Goal: Entertainment & Leisure: Consume media (video, audio)

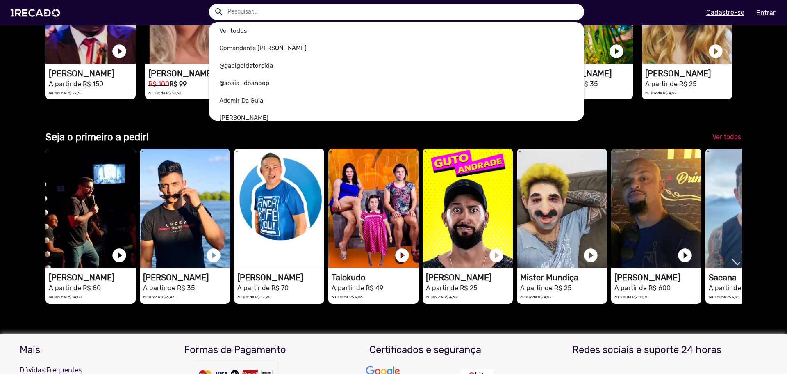
click at [305, 6] on input "text" at bounding box center [402, 12] width 363 height 16
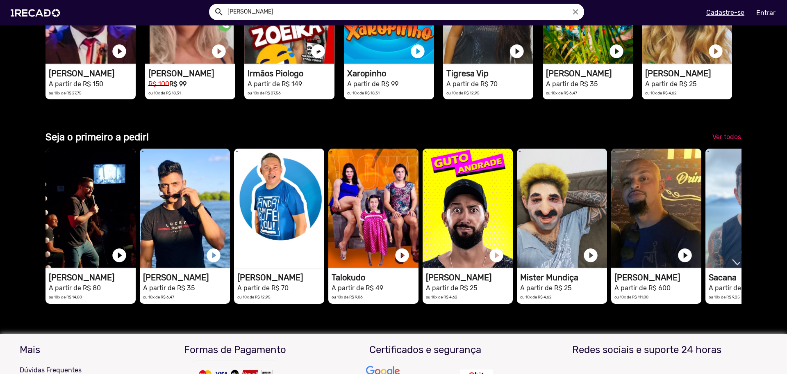
type input "[PERSON_NAME]"
click at [211, 4] on button "search" at bounding box center [218, 11] width 14 height 14
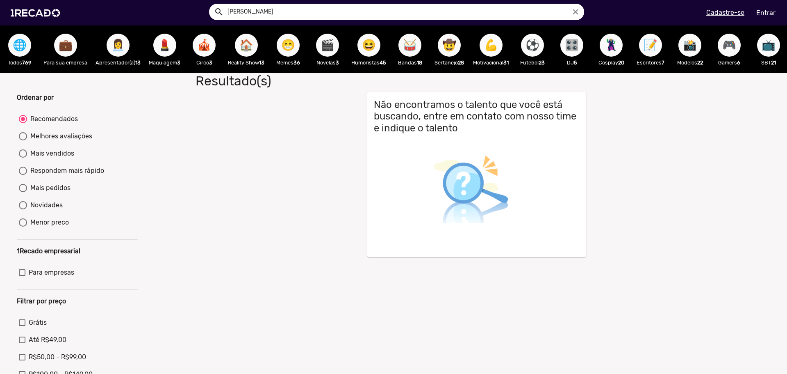
click at [767, 43] on div at bounding box center [393, 187] width 787 height 374
click at [770, 45] on span "📺" at bounding box center [769, 45] width 14 height 23
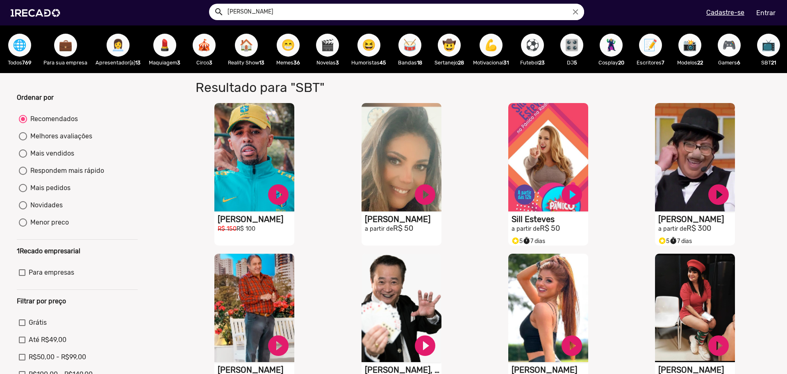
click at [700, 69] on div "📸 Modelos 22" at bounding box center [690, 49] width 39 height 48
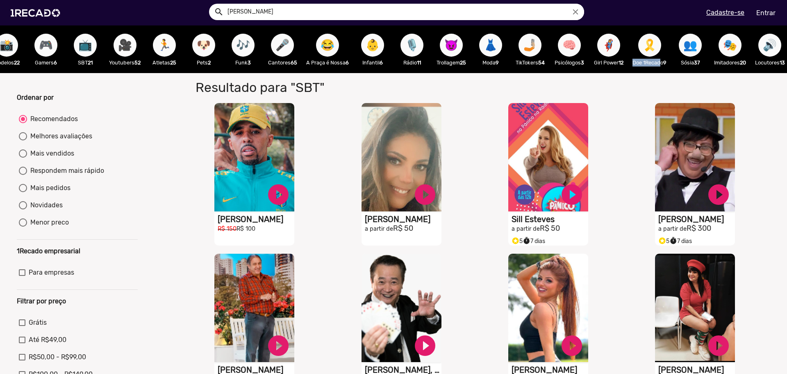
drag, startPoint x: 635, startPoint y: 73, endPoint x: 664, endPoint y: 72, distance: 28.7
click at [698, 40] on span "👥" at bounding box center [691, 45] width 14 height 23
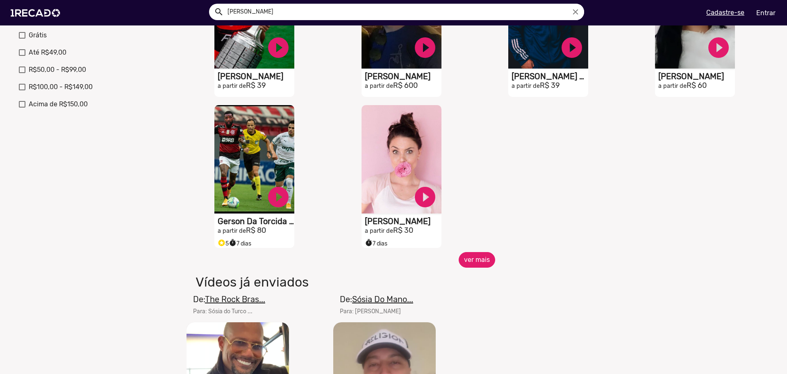
click at [480, 262] on button "ver mais" at bounding box center [477, 260] width 37 height 16
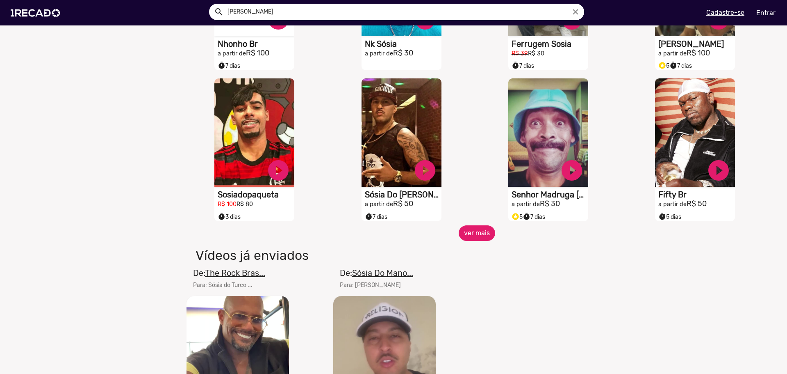
click at [470, 240] on button "ver mais" at bounding box center [477, 233] width 37 height 16
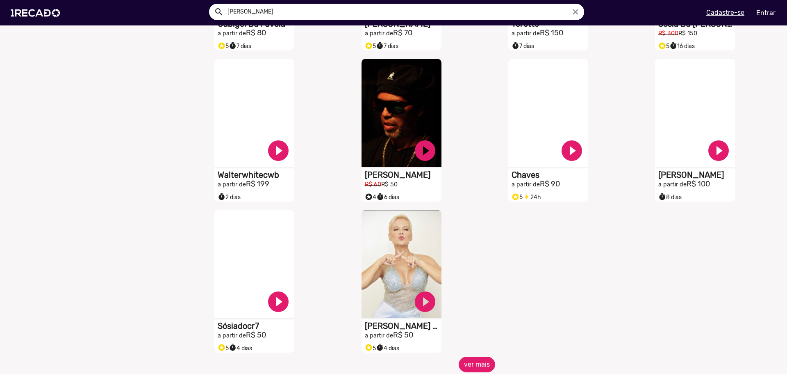
scroll to position [984, 0]
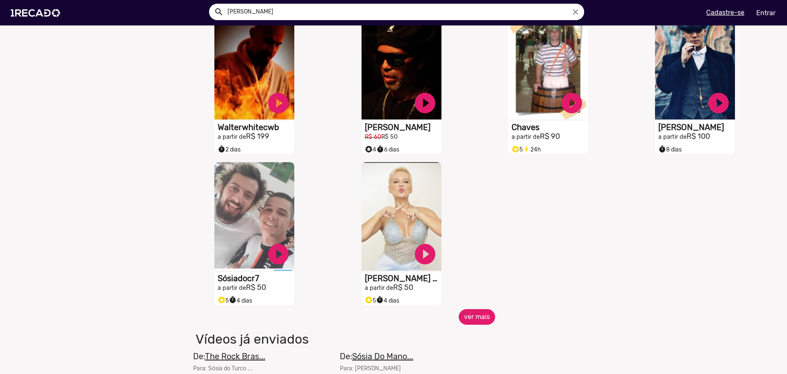
click at [473, 320] on button "ver mais" at bounding box center [477, 317] width 37 height 16
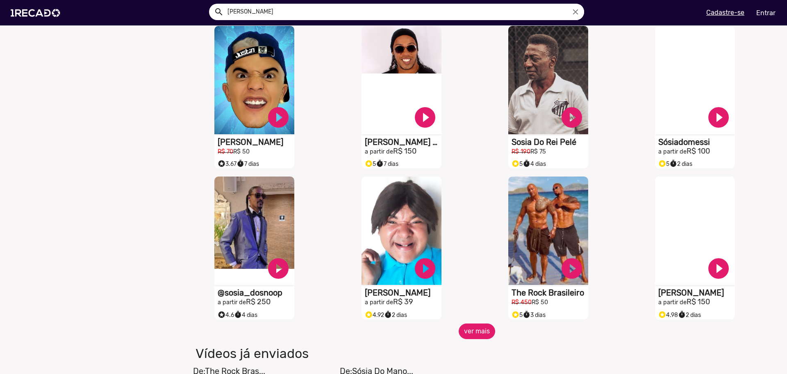
scroll to position [1312, 0]
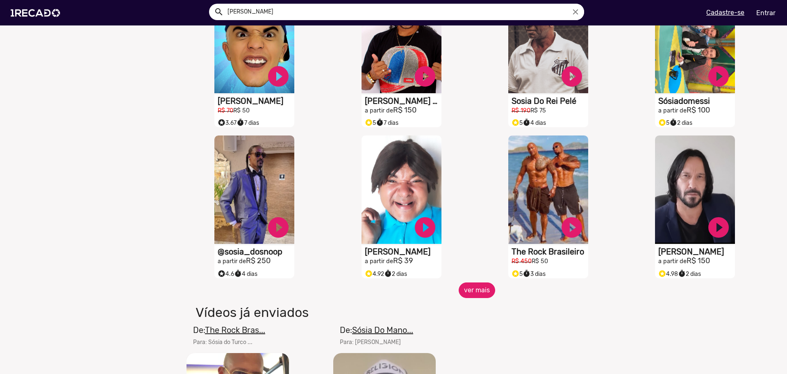
click at [469, 298] on button "ver mais" at bounding box center [477, 290] width 37 height 16
click at [482, 297] on button "ver mais" at bounding box center [477, 290] width 37 height 16
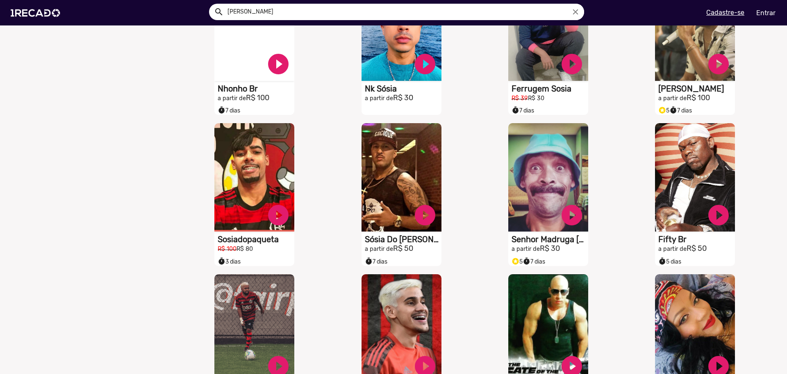
scroll to position [574, 0]
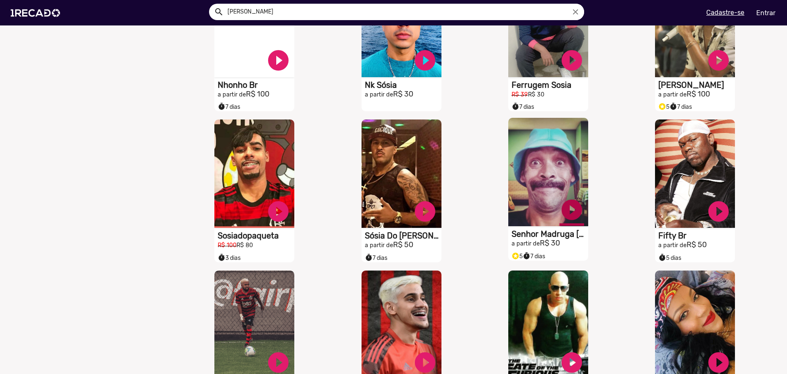
click at [575, 215] on link "play_circle_filled" at bounding box center [572, 209] width 25 height 25
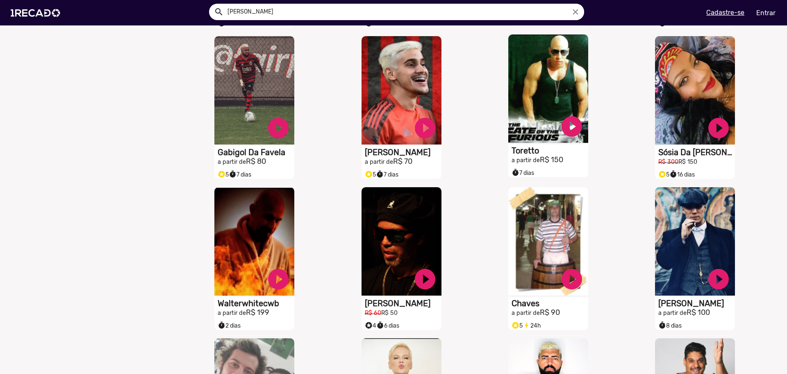
scroll to position [820, 0]
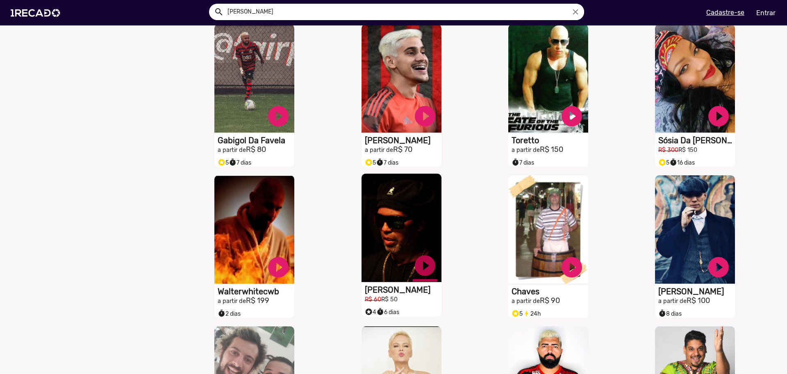
click at [420, 265] on link "play_circle_filled" at bounding box center [425, 265] width 25 height 25
click at [425, 271] on link "pause_circle" at bounding box center [425, 265] width 25 height 25
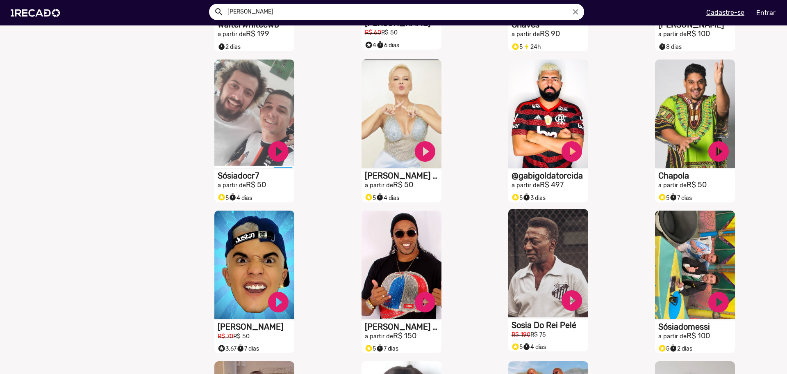
scroll to position [1107, 0]
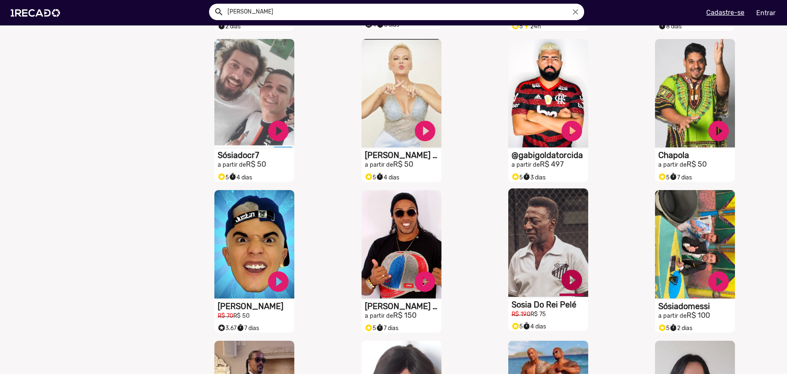
click at [574, 285] on link "play_circle_filled" at bounding box center [572, 279] width 25 height 25
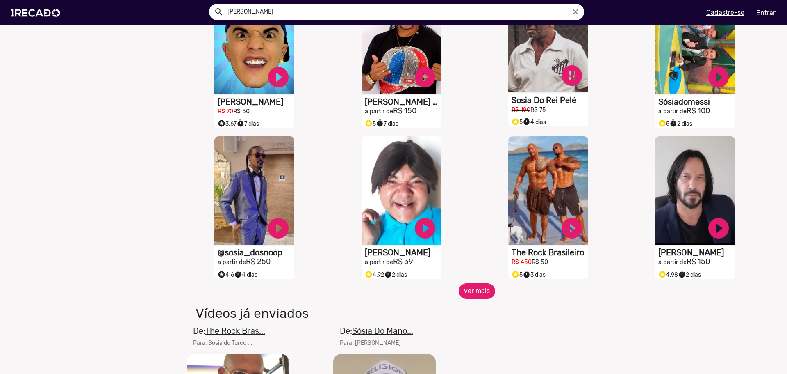
scroll to position [1312, 0]
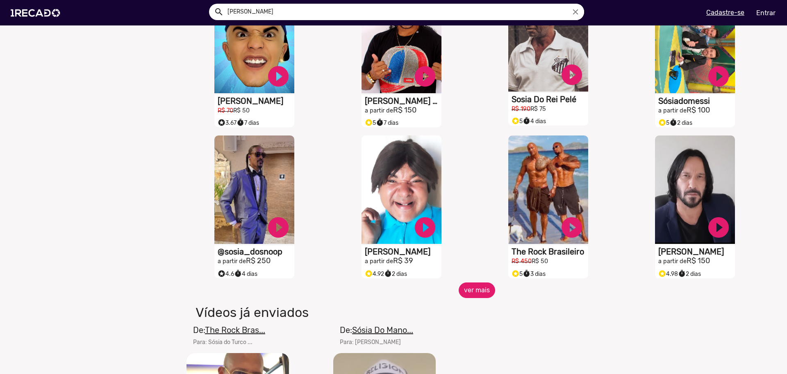
click at [478, 298] on button "ver mais" at bounding box center [477, 290] width 37 height 16
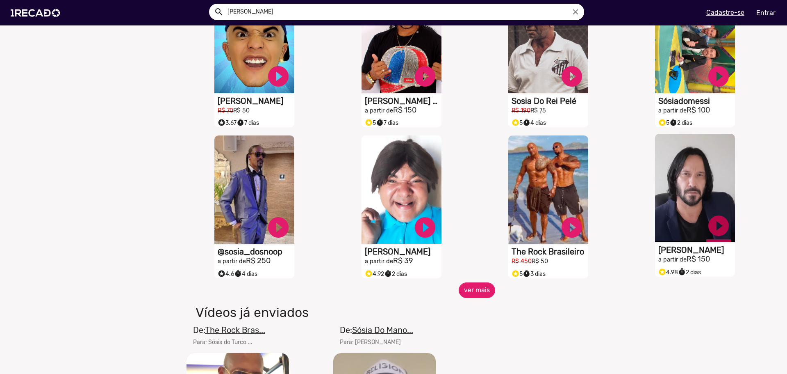
click at [707, 230] on link "play_circle_filled" at bounding box center [719, 225] width 25 height 25
click at [471, 298] on button "ver mais" at bounding box center [477, 290] width 37 height 16
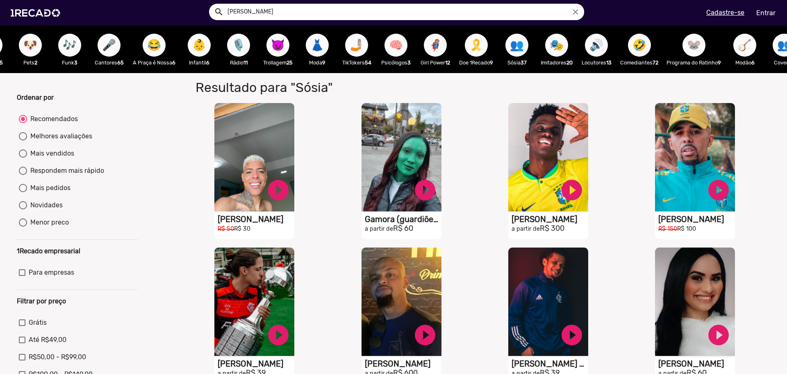
scroll to position [0, 869]
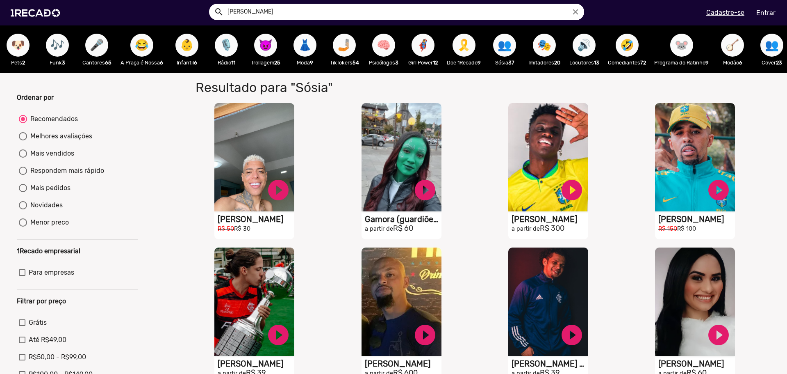
click at [689, 39] on span "🐭" at bounding box center [682, 45] width 14 height 23
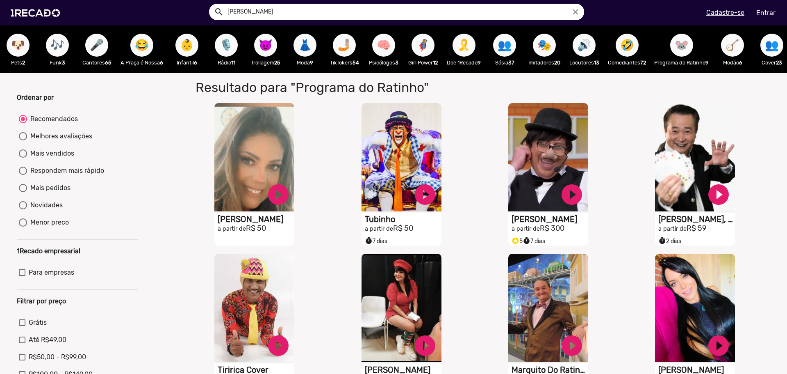
scroll to position [0, 892]
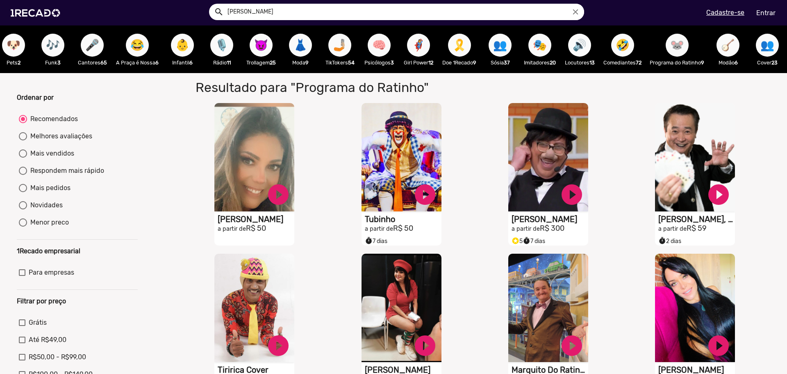
click at [726, 47] on span "🪕" at bounding box center [728, 45] width 14 height 23
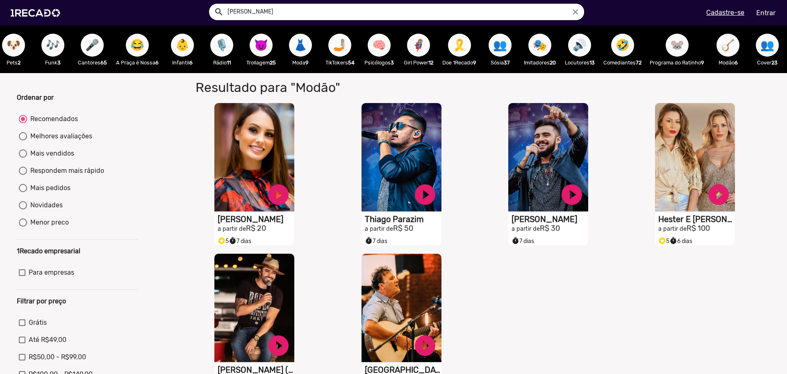
click at [761, 46] on span "👥" at bounding box center [768, 45] width 14 height 23
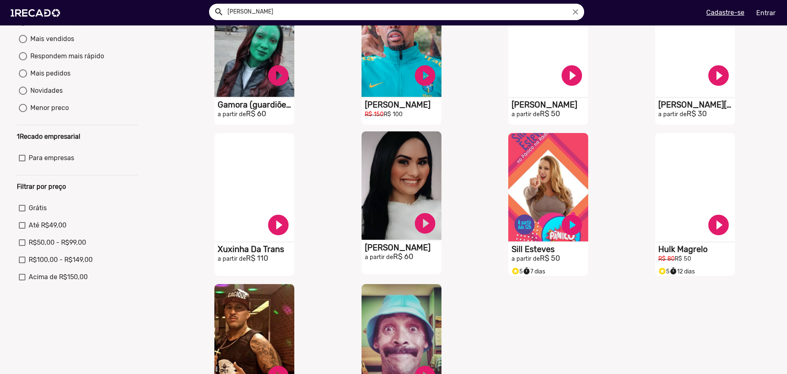
scroll to position [164, 0]
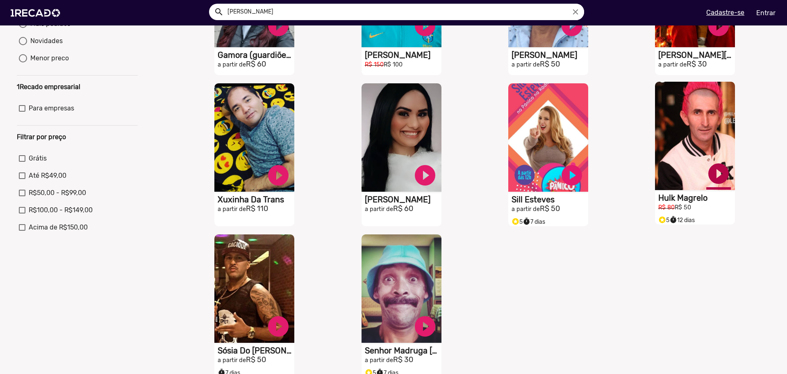
click at [713, 180] on link "play_circle_filled" at bounding box center [719, 173] width 25 height 25
click at [718, 178] on link "pause_circle" at bounding box center [719, 173] width 25 height 25
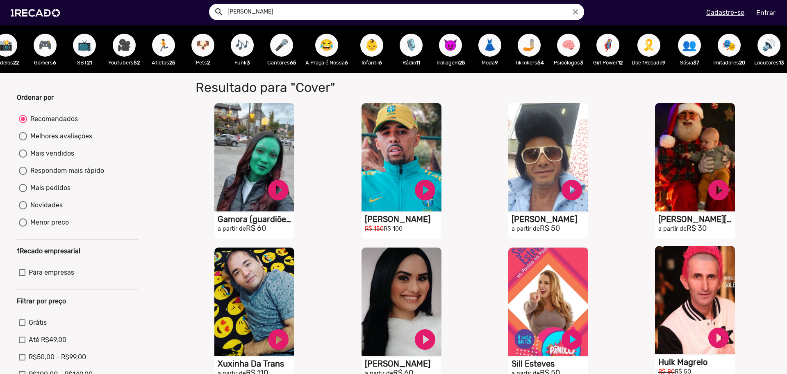
scroll to position [0, 681]
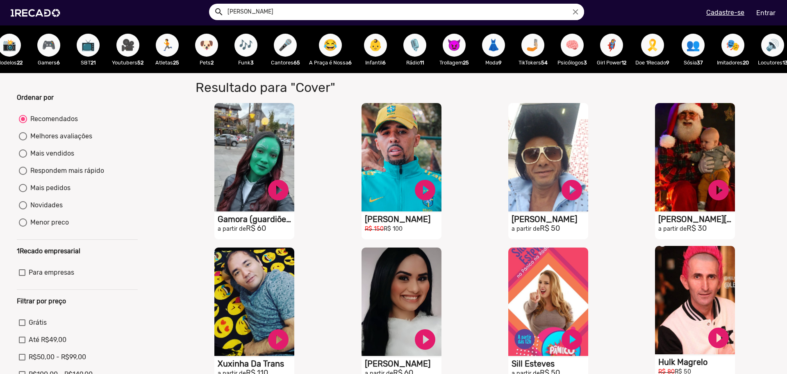
click at [485, 39] on div "👗 Moda 9" at bounding box center [493, 49] width 39 height 48
click at [459, 41] on span "😈" at bounding box center [454, 45] width 14 height 23
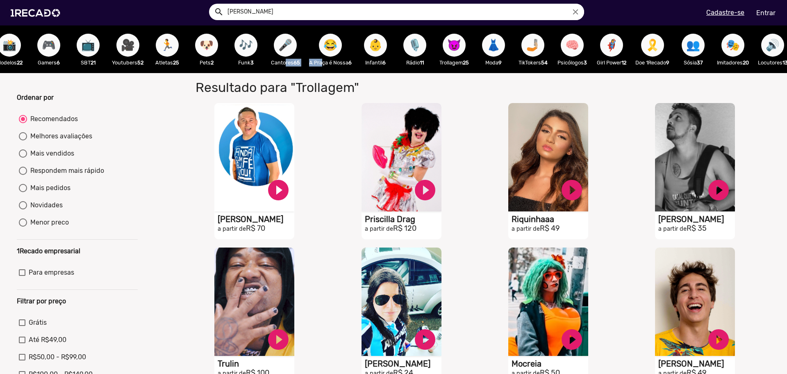
drag, startPoint x: 325, startPoint y: 72, endPoint x: 288, endPoint y: 73, distance: 36.9
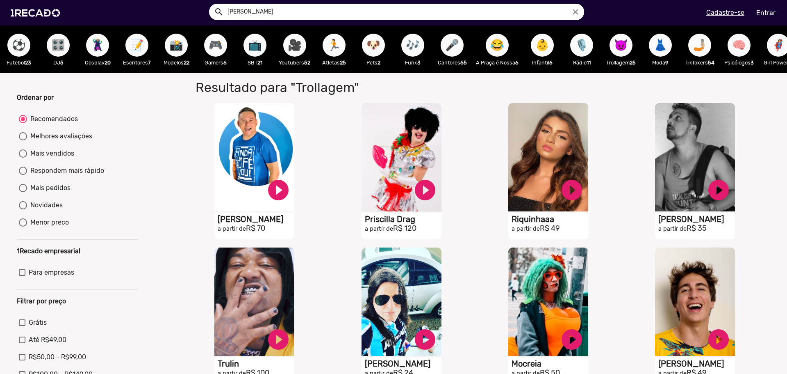
click at [285, 40] on div "🎥 Youtubers 52" at bounding box center [295, 49] width 40 height 48
click at [294, 43] on span "🎥" at bounding box center [295, 45] width 14 height 23
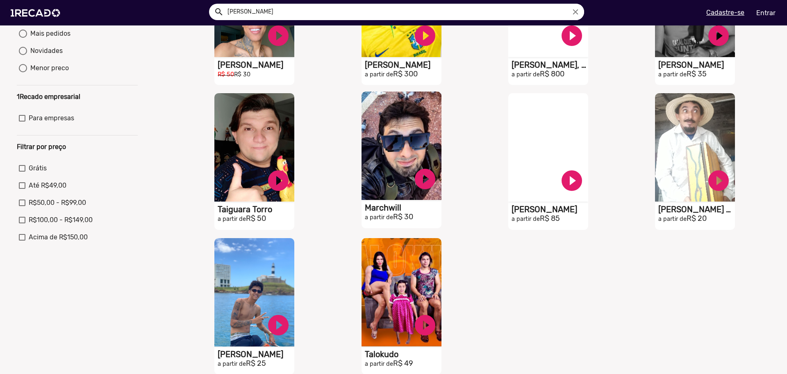
scroll to position [287, 0]
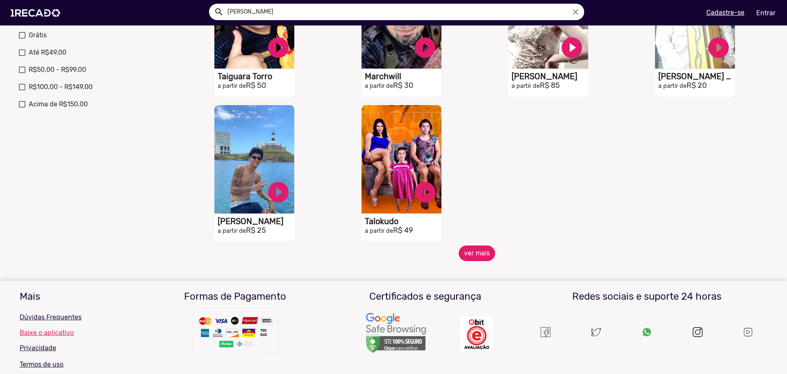
click at [468, 256] on button "ver mais" at bounding box center [477, 253] width 37 height 16
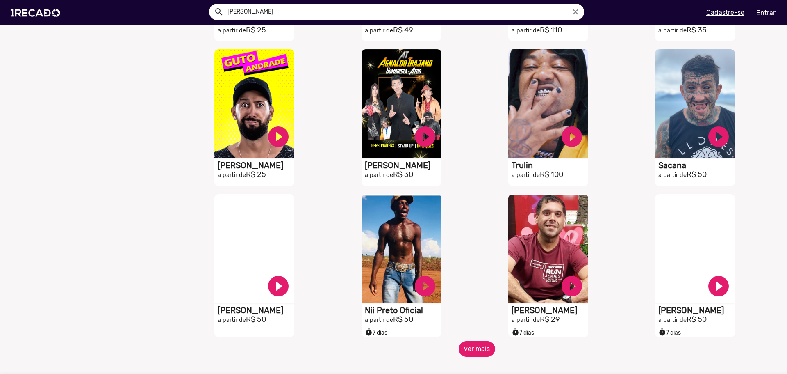
scroll to position [615, 0]
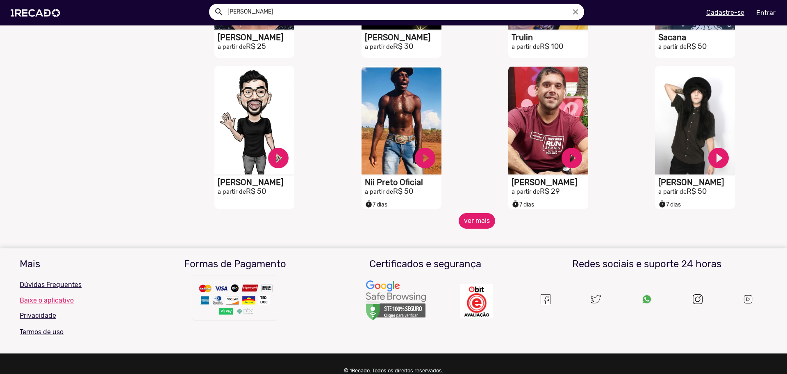
click at [469, 228] on button "ver mais" at bounding box center [477, 221] width 37 height 16
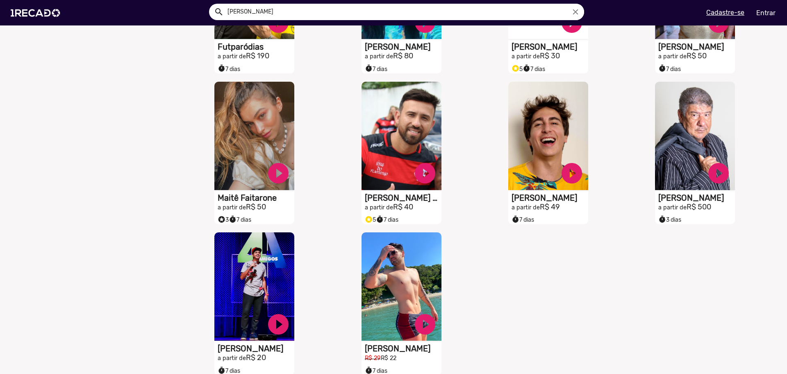
scroll to position [902, 0]
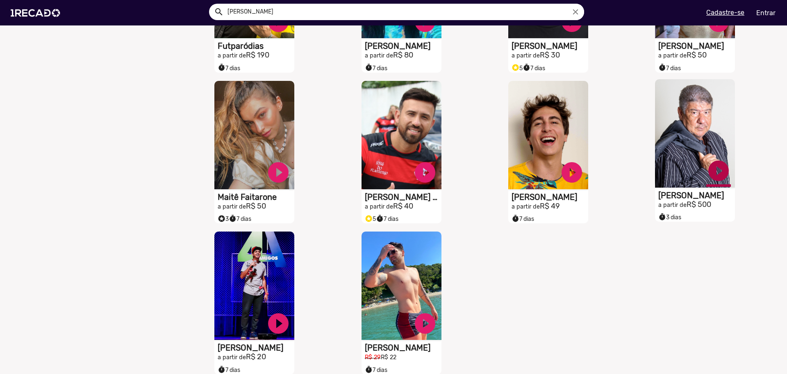
click at [714, 180] on link "play_circle_filled" at bounding box center [719, 170] width 25 height 25
click at [714, 180] on link "pause_circle" at bounding box center [719, 170] width 25 height 25
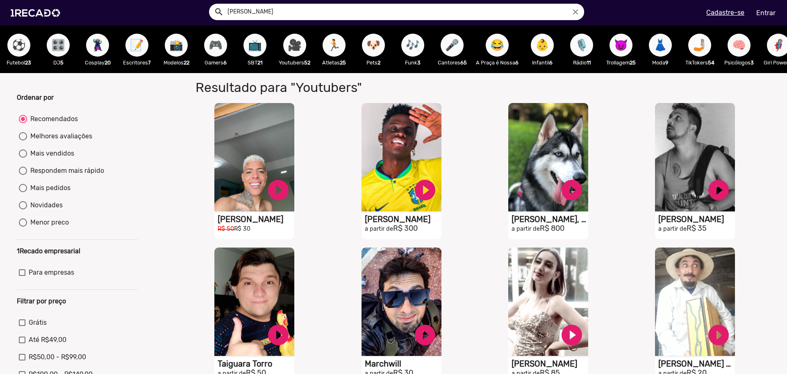
scroll to position [0, 0]
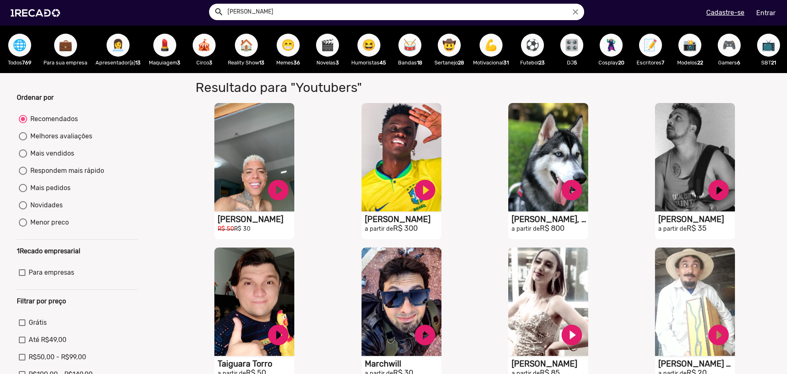
click at [572, 48] on span "🎛️" at bounding box center [572, 45] width 14 height 23
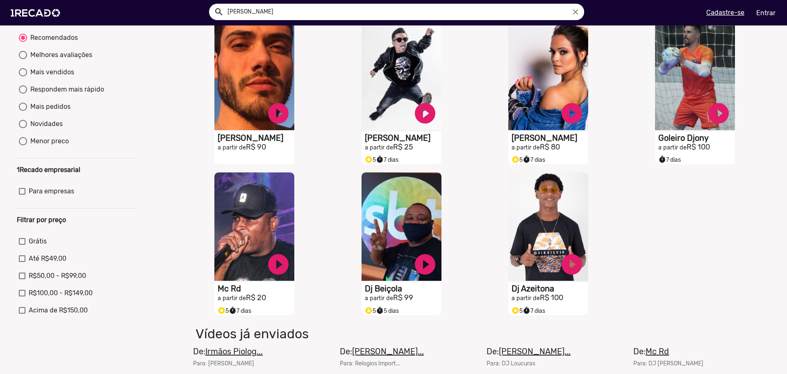
scroll to position [82, 0]
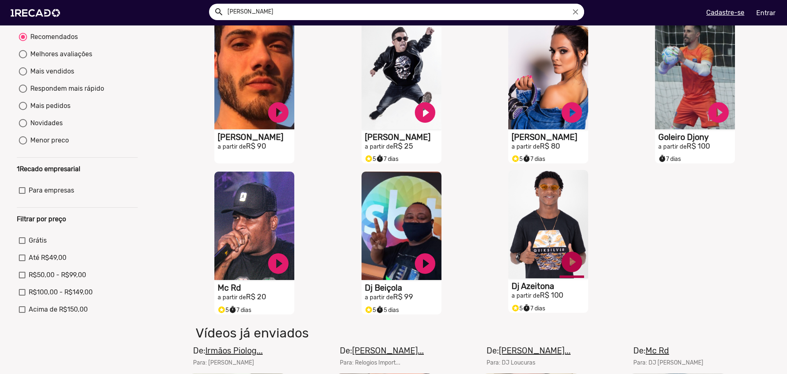
click at [575, 272] on link "play_circle_filled" at bounding box center [572, 261] width 25 height 25
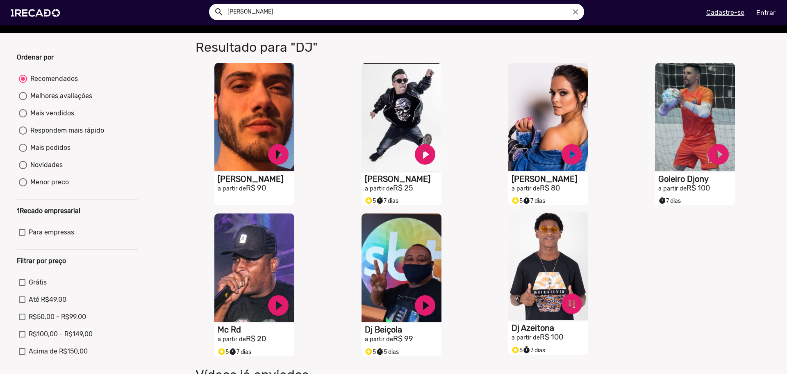
scroll to position [0, 0]
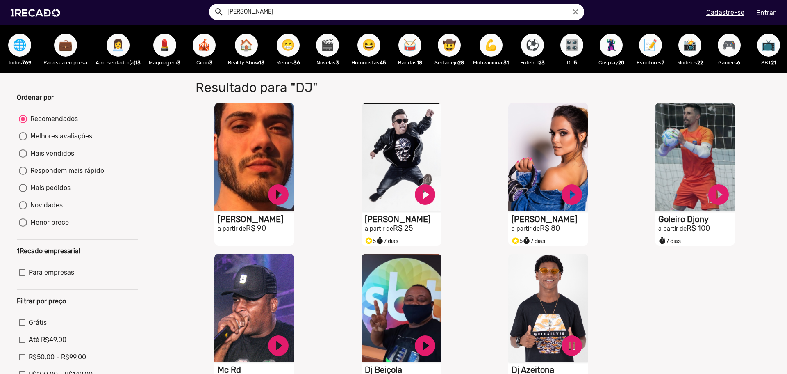
click at [116, 51] on span "👩‍💼" at bounding box center [118, 45] width 14 height 23
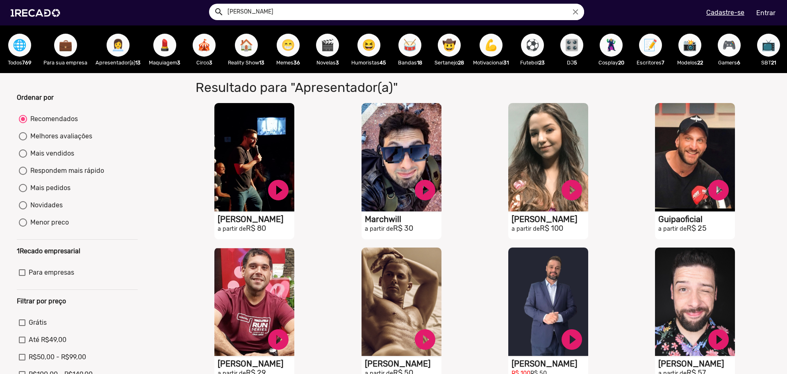
click at [291, 50] on span "😁" at bounding box center [288, 45] width 14 height 23
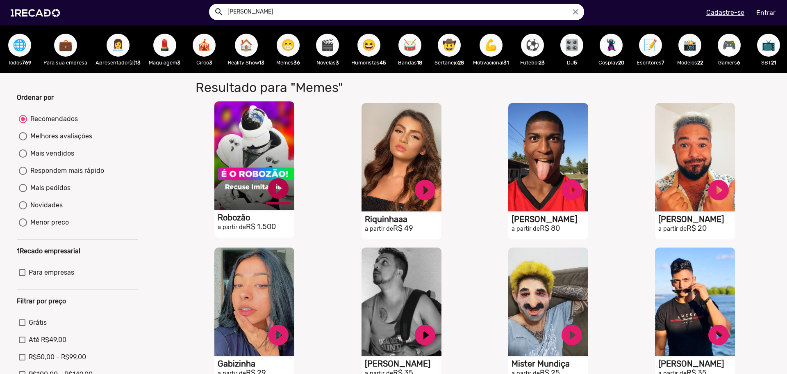
click at [274, 193] on link "play_circle_filled" at bounding box center [278, 188] width 25 height 25
click at [276, 197] on link "pause_circle" at bounding box center [278, 188] width 25 height 25
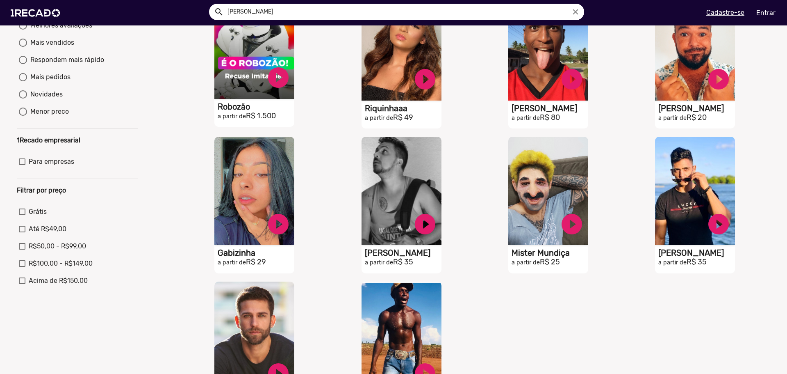
scroll to position [205, 0]
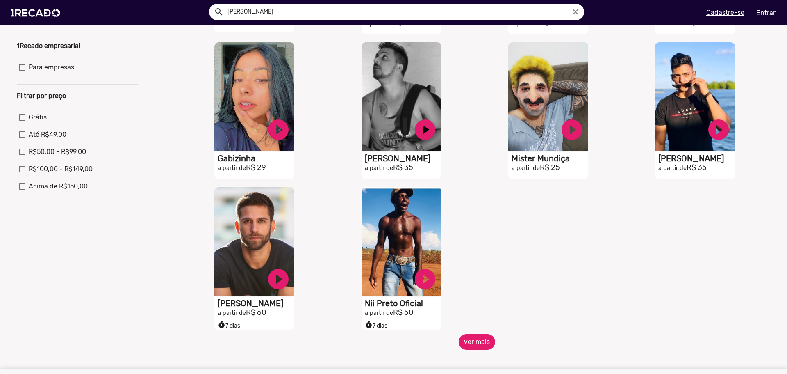
click at [485, 347] on button "ver mais" at bounding box center [477, 342] width 37 height 16
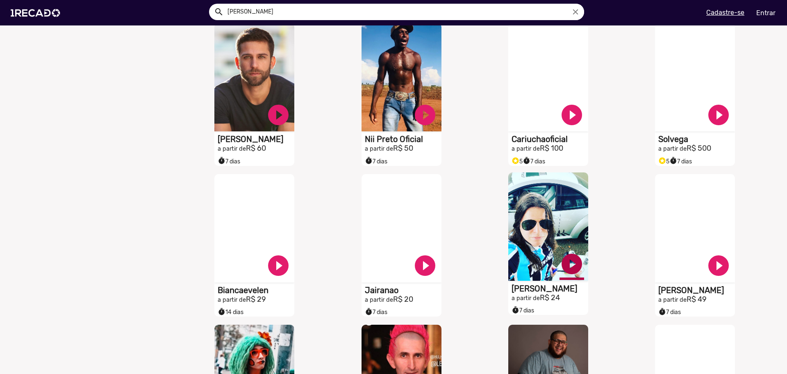
scroll to position [574, 0]
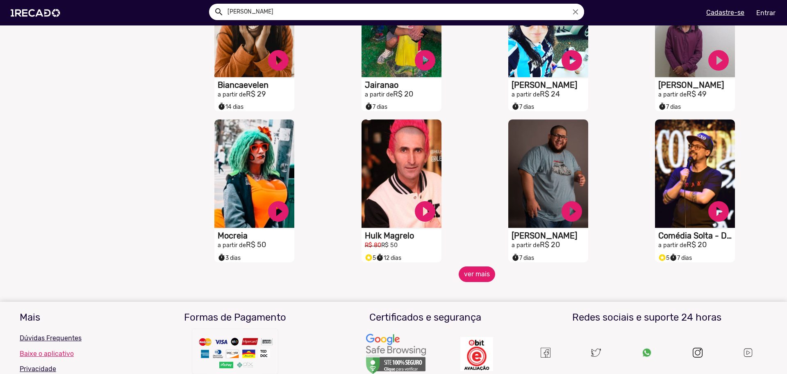
click at [480, 280] on button "ver mais" at bounding box center [477, 274] width 37 height 16
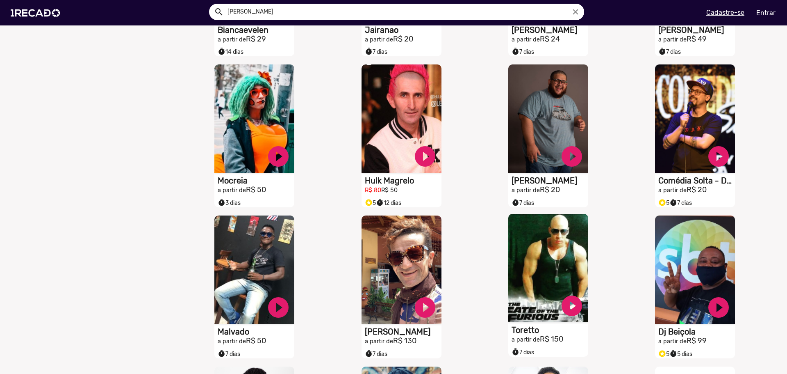
scroll to position [738, 0]
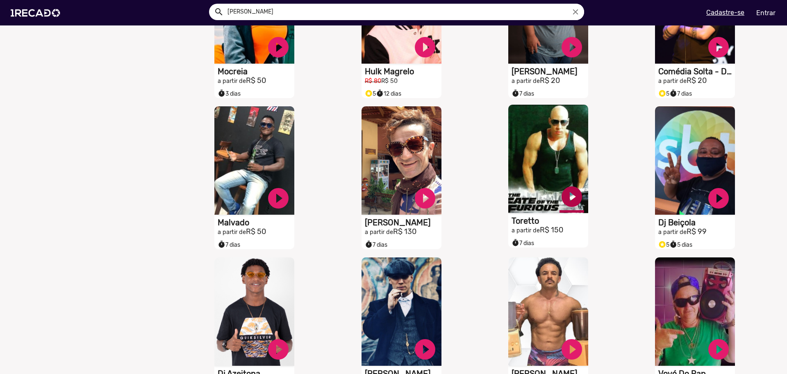
click at [560, 208] on link "play_circle_filled" at bounding box center [572, 196] width 25 height 25
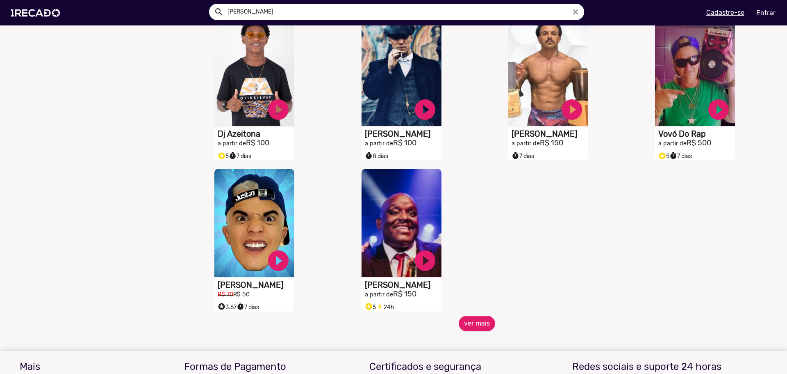
scroll to position [984, 0]
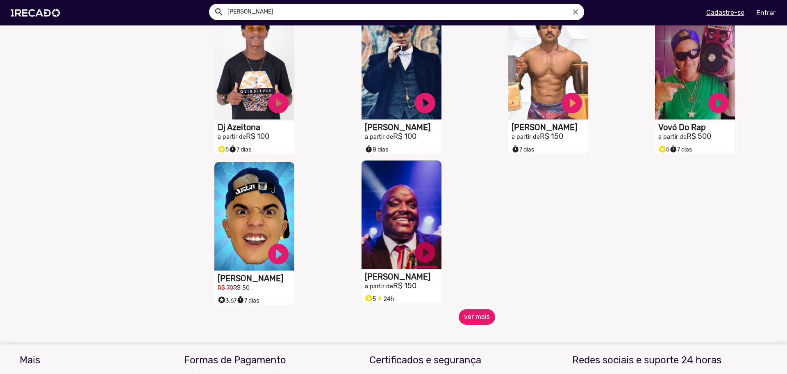
click at [420, 260] on link "play_circle_filled" at bounding box center [425, 252] width 25 height 25
click at [420, 260] on link "pause_circle" at bounding box center [425, 252] width 25 height 25
click at [420, 260] on link "play_circle_filled" at bounding box center [425, 252] width 25 height 25
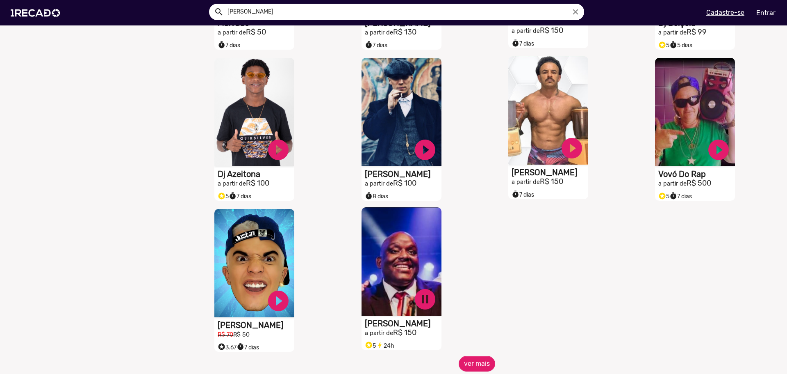
scroll to position [820, 0]
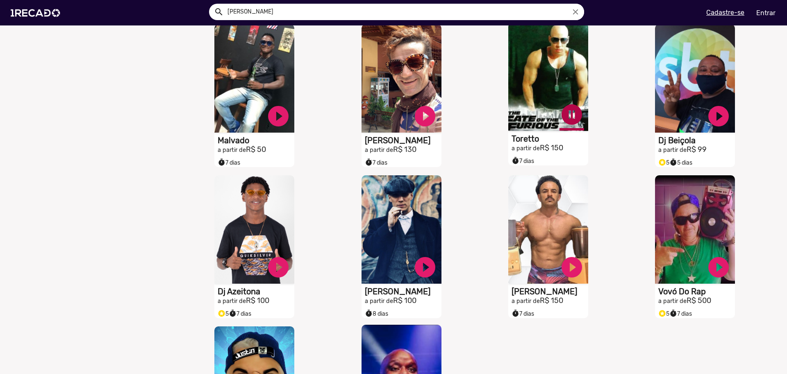
click at [573, 117] on link "pause_circle" at bounding box center [572, 114] width 25 height 25
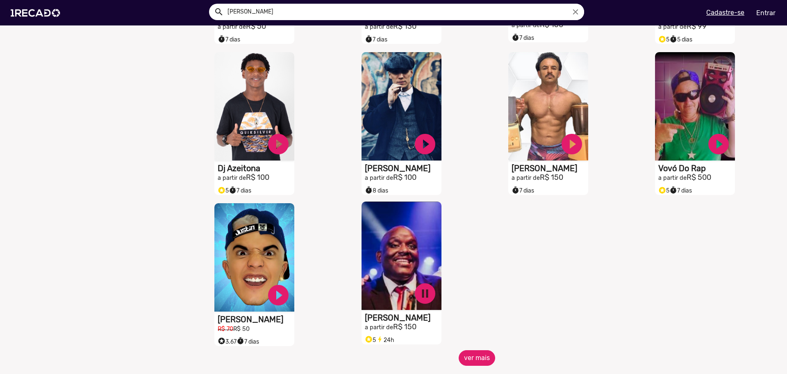
click at [469, 363] on button "ver mais" at bounding box center [477, 358] width 37 height 16
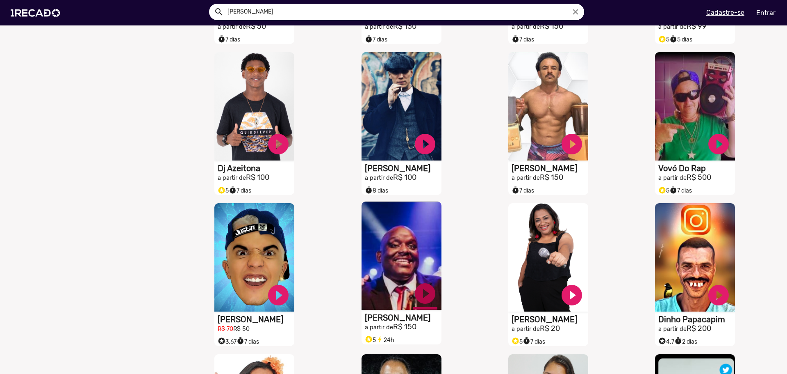
click at [419, 302] on link "play_circle_filled" at bounding box center [425, 293] width 25 height 25
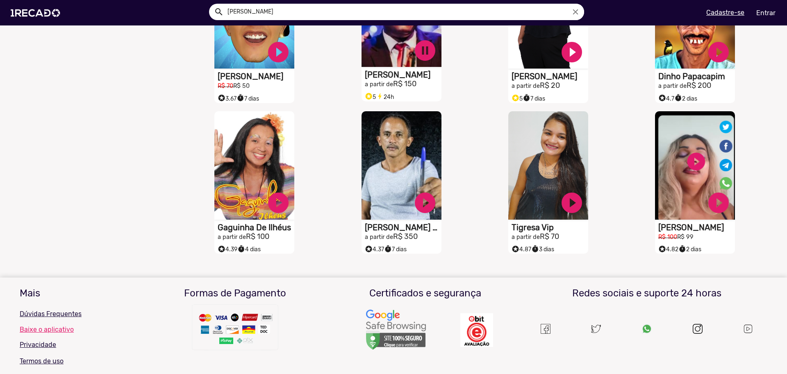
scroll to position [1189, 0]
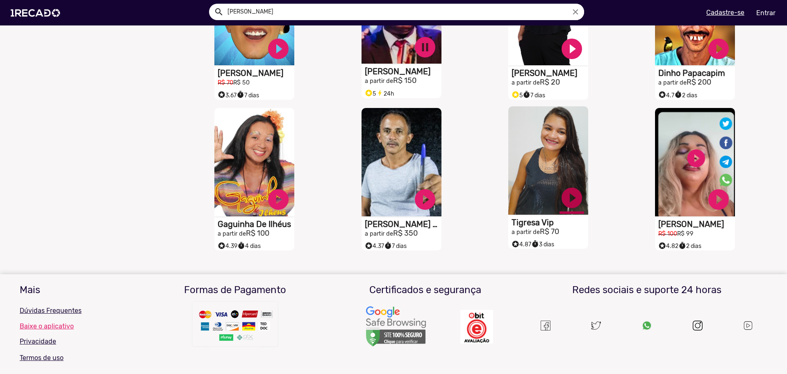
click at [572, 201] on link "play_circle_filled" at bounding box center [572, 197] width 25 height 25
click at [424, 52] on link "pause_circle" at bounding box center [425, 47] width 25 height 25
click at [568, 205] on link "pause_circle" at bounding box center [572, 197] width 25 height 25
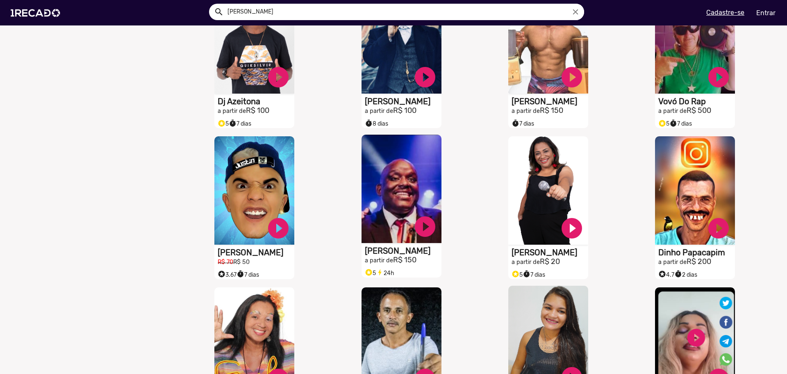
scroll to position [1148, 0]
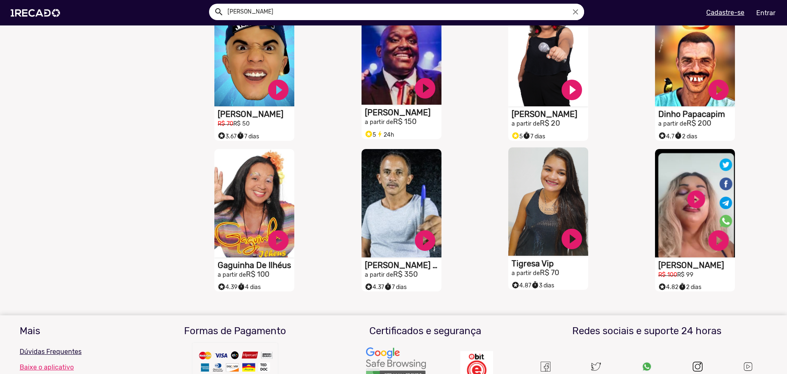
click at [542, 267] on h1 "Tigresa Vip" at bounding box center [550, 263] width 77 height 10
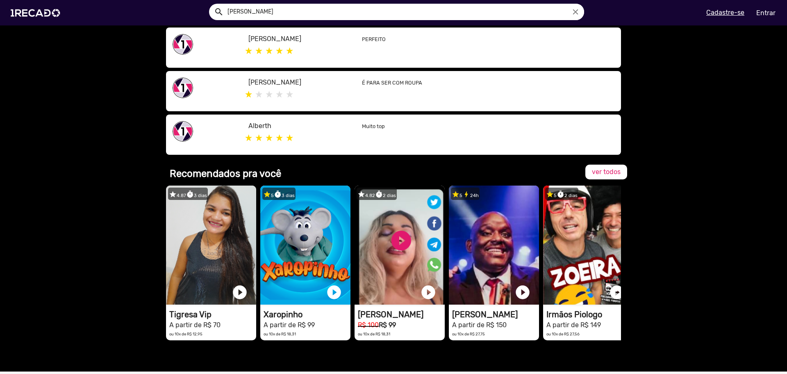
scroll to position [451, 0]
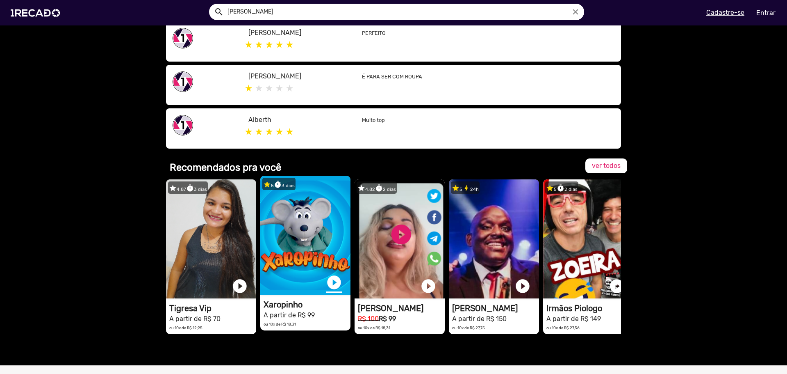
click at [333, 284] on link "play_circle_filled" at bounding box center [334, 282] width 16 height 16
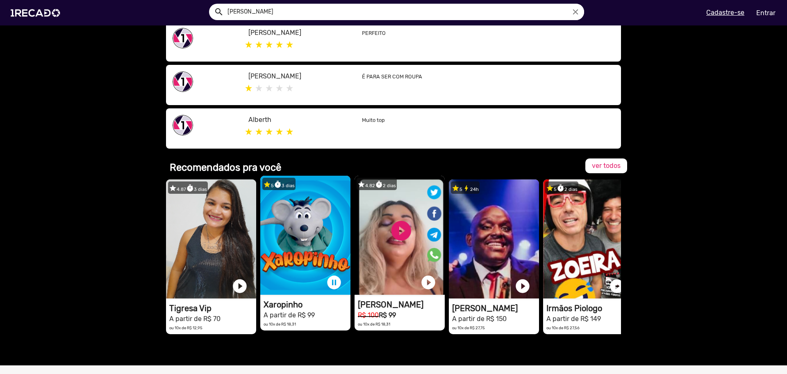
click at [400, 223] on video "1RECADO vídeos dedicados para fãs e empresas" at bounding box center [400, 235] width 90 height 119
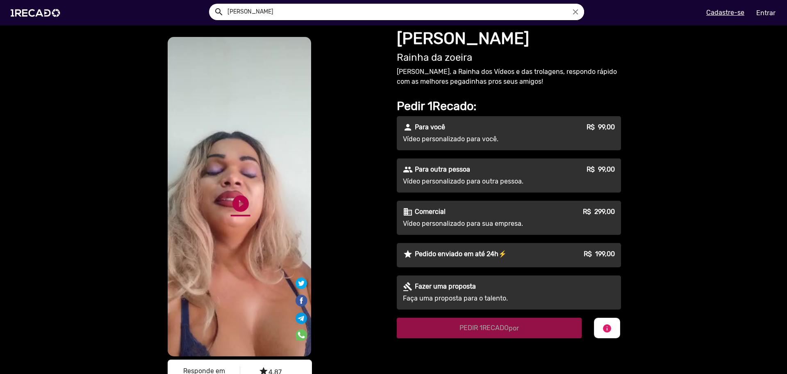
click at [234, 201] on link "play_circle_filled" at bounding box center [241, 204] width 20 height 20
click at [239, 199] on link "pause_circle" at bounding box center [241, 209] width 20 height 20
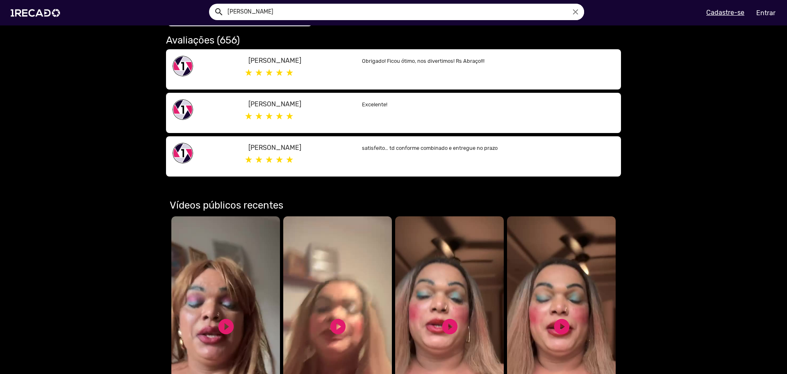
scroll to position [492, 0]
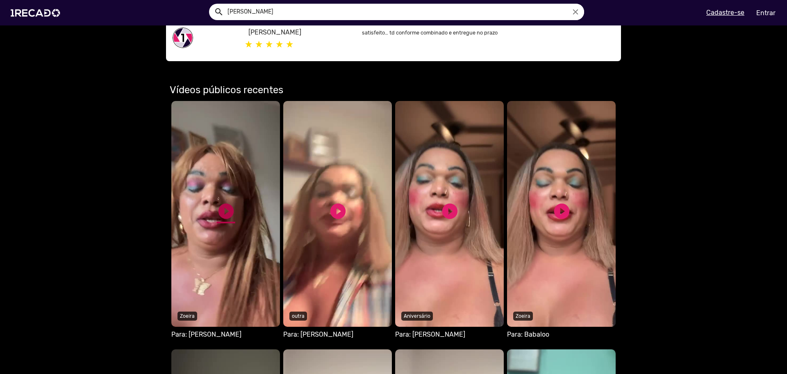
click at [228, 202] on link "play_circle_filled" at bounding box center [226, 211] width 18 height 18
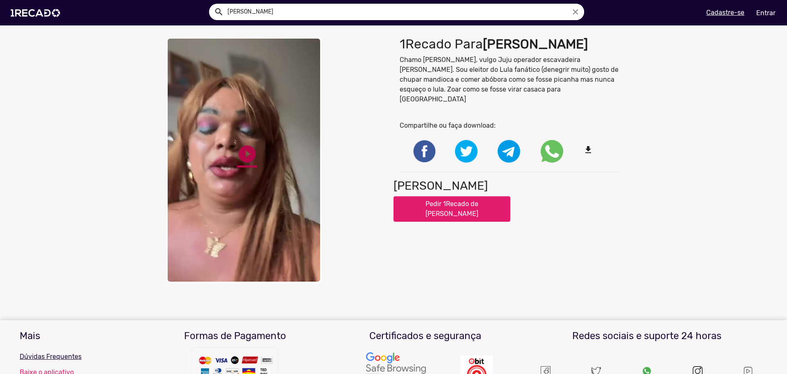
click at [242, 150] on link "play_circle_filled" at bounding box center [247, 154] width 21 height 21
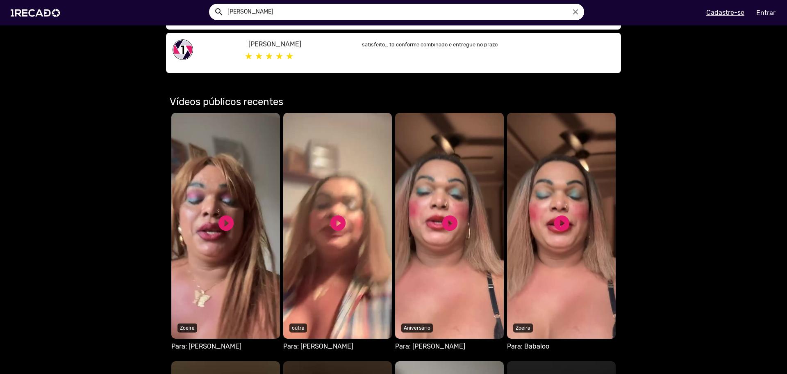
scroll to position [492, 0]
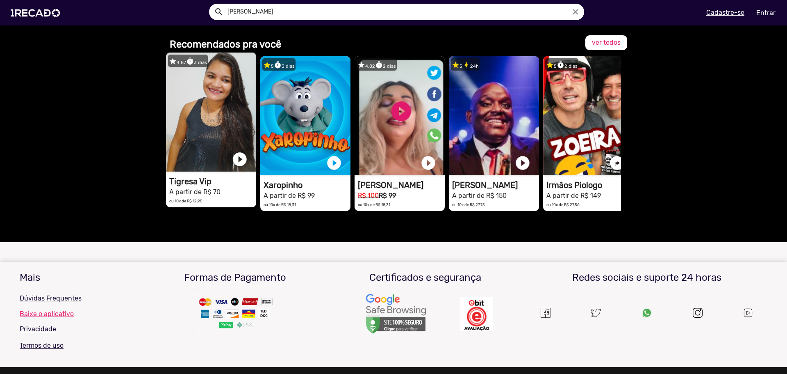
scroll to position [631, 0]
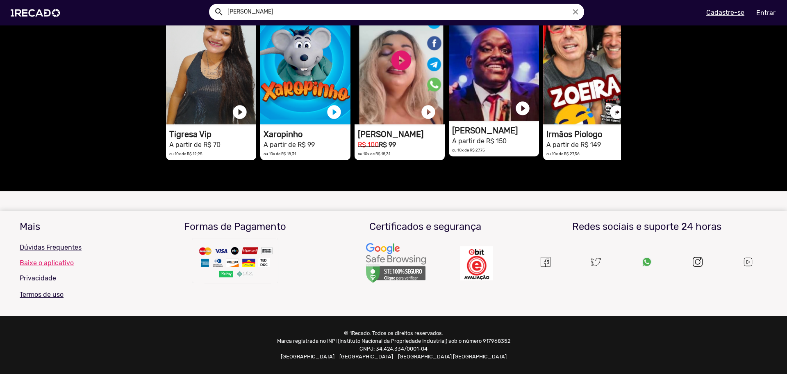
click at [466, 115] on mat-card "star 5 bolt 24h 1RECADO vídeos dedicados para fãs e empresas play_circle_filled…" at bounding box center [494, 79] width 90 height 155
click at [477, 81] on video "1RECADO vídeos dedicados para fãs e empresas" at bounding box center [494, 61] width 90 height 119
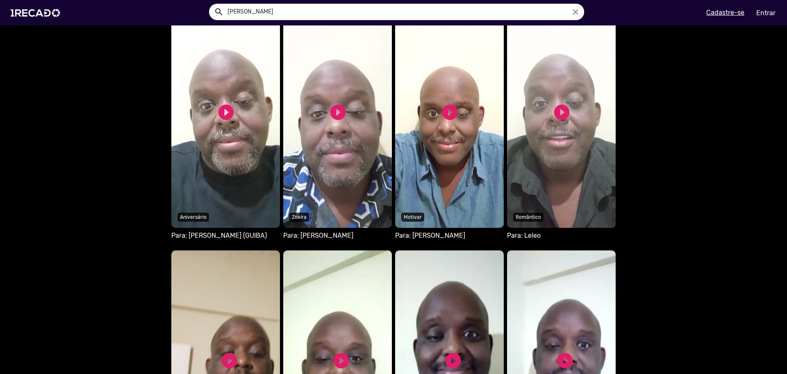
scroll to position [533, 0]
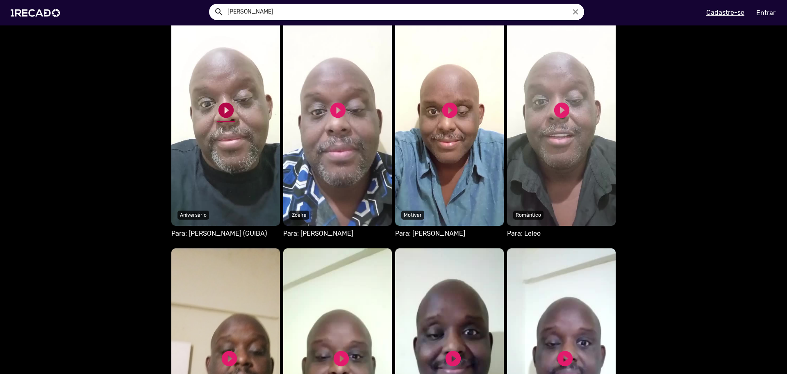
click at [227, 110] on link "play_circle_filled" at bounding box center [226, 110] width 18 height 18
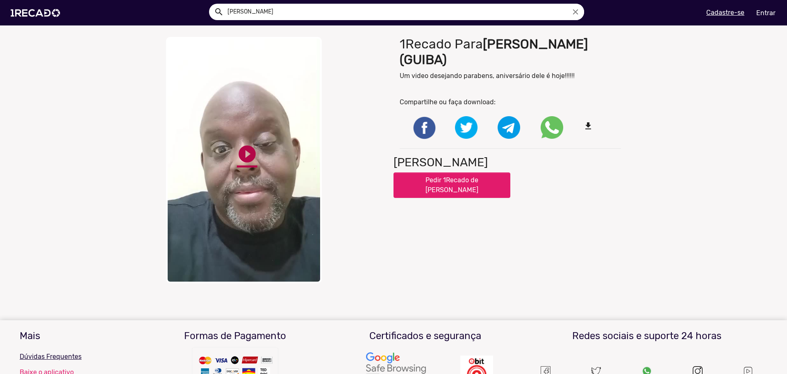
click at [242, 155] on link "play_circle_filled" at bounding box center [247, 154] width 21 height 21
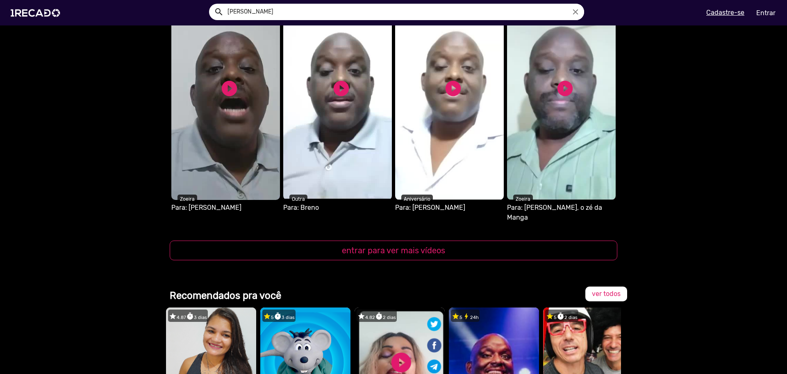
scroll to position [820, 0]
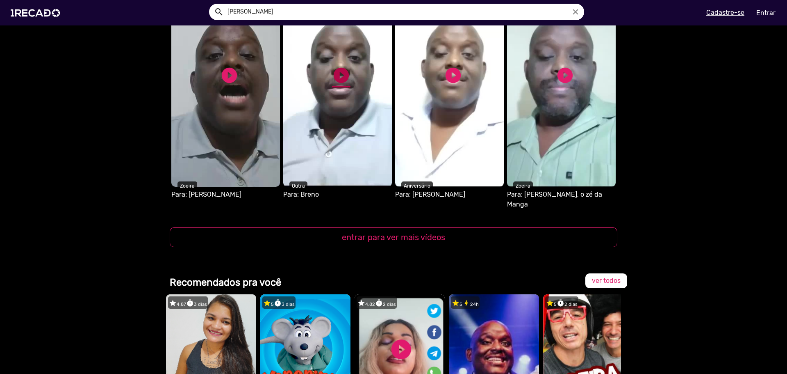
click at [337, 70] on link "play_circle_filled" at bounding box center [341, 75] width 18 height 18
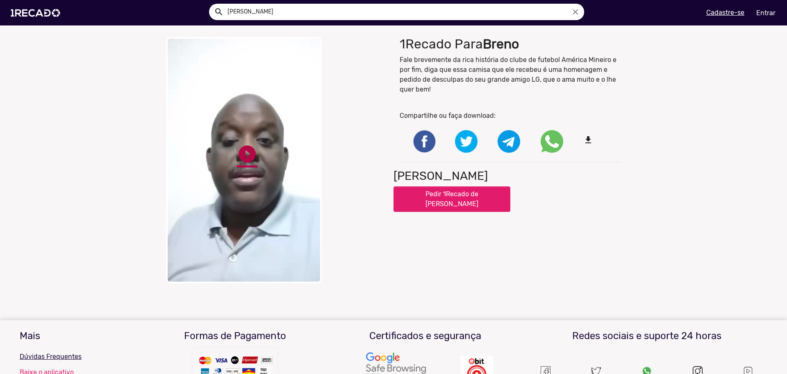
click at [242, 150] on link "play_circle_filled" at bounding box center [247, 154] width 21 height 21
click at [39, 15] on img at bounding box center [37, 12] width 62 height 35
